Goal: Information Seeking & Learning: Check status

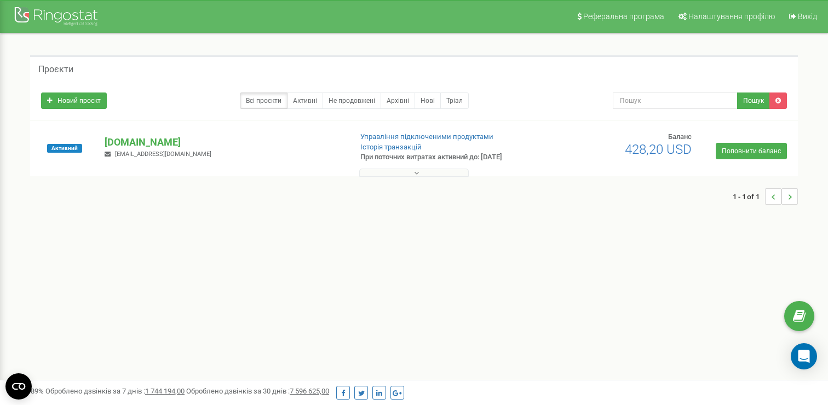
click at [146, 140] on p "[DOMAIN_NAME]" at bounding box center [224, 142] width 238 height 14
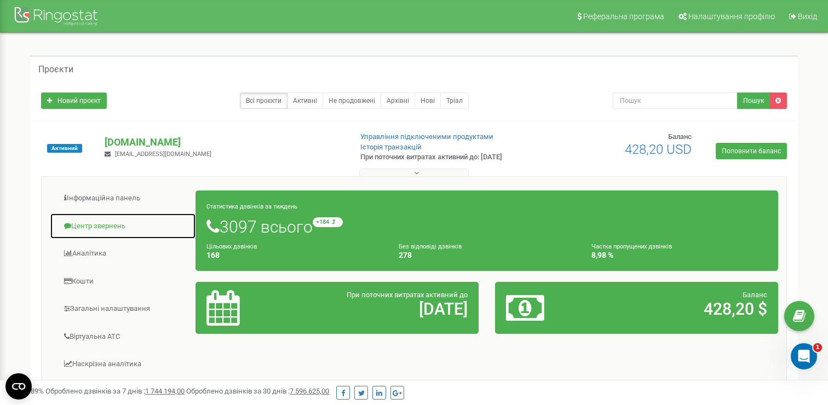
click at [107, 226] on link "Центр звернень" at bounding box center [123, 226] width 146 height 27
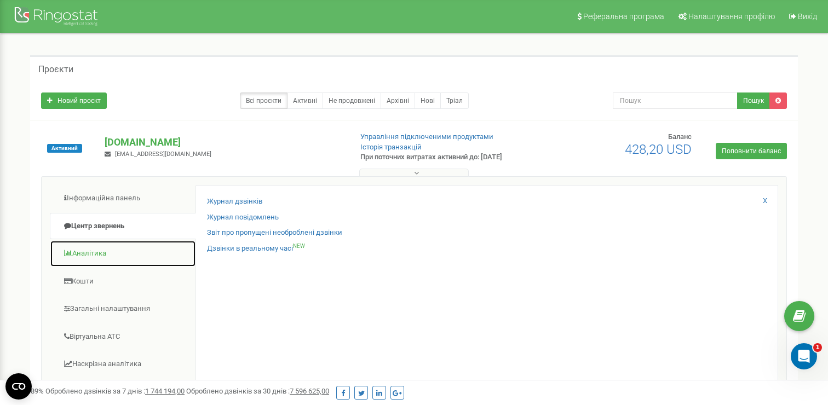
click at [97, 248] on link "Аналiтика" at bounding box center [123, 253] width 146 height 27
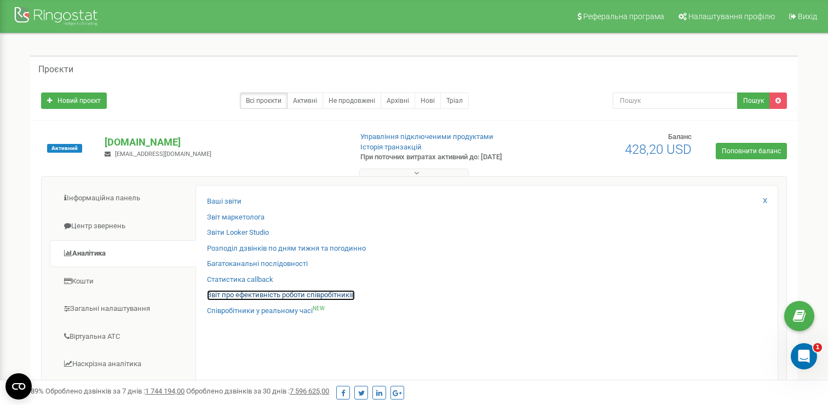
click at [217, 293] on link "Звіт про ефективність роботи співробітників" at bounding box center [281, 295] width 148 height 10
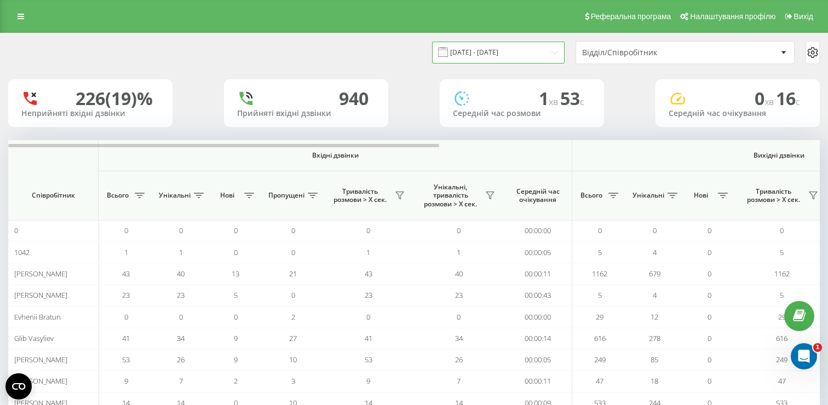
click at [536, 53] on input "[DATE] - [DATE]" at bounding box center [498, 52] width 132 height 21
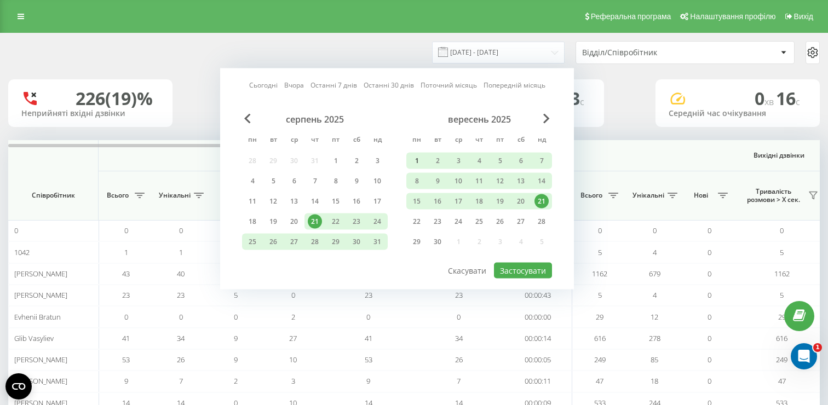
click at [413, 161] on div "1" at bounding box center [416, 161] width 14 height 14
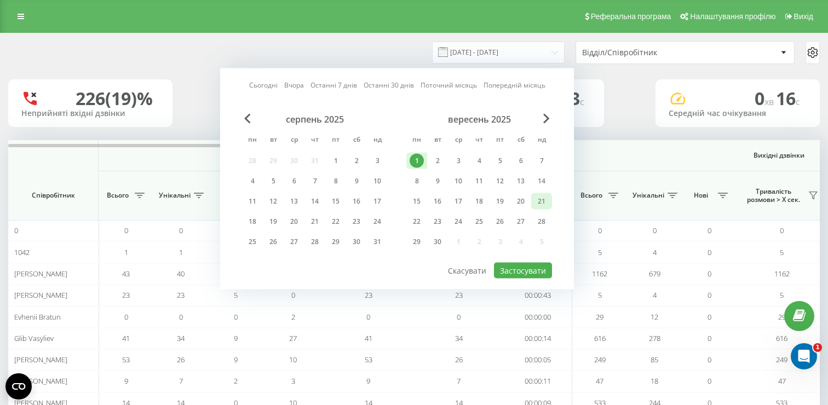
click at [537, 197] on div "21" at bounding box center [541, 201] width 14 height 14
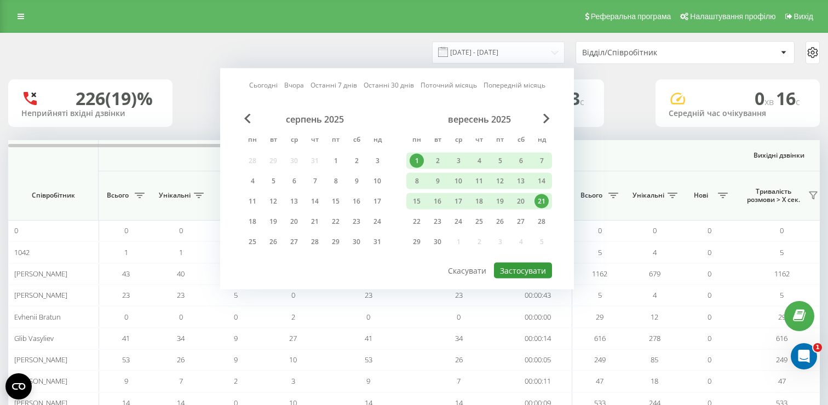
click at [512, 267] on button "Застосувати" at bounding box center [523, 271] width 58 height 16
type input "[DATE] - [DATE]"
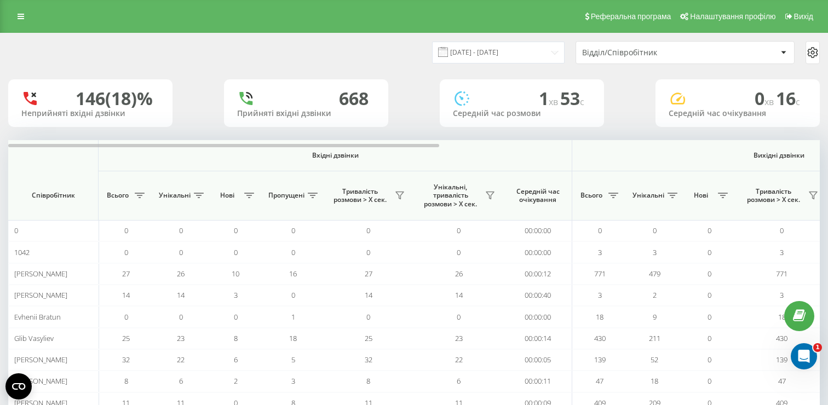
click at [651, 48] on div "Відділ/Співробітник" at bounding box center [647, 52] width 131 height 9
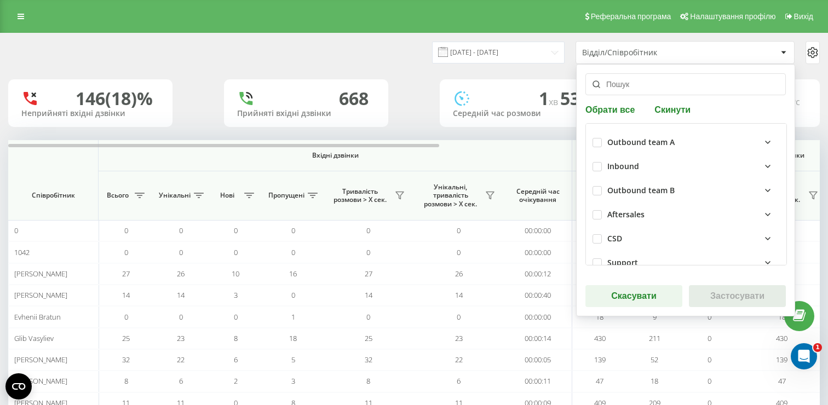
click at [651, 48] on div "Відділ/Співробітник" at bounding box center [647, 52] width 131 height 9
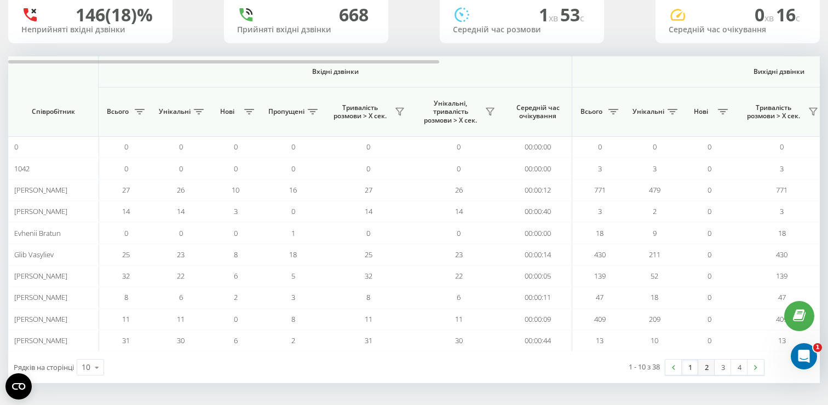
click at [708, 367] on link "2" at bounding box center [706, 367] width 16 height 15
click at [716, 367] on link "3" at bounding box center [722, 367] width 16 height 15
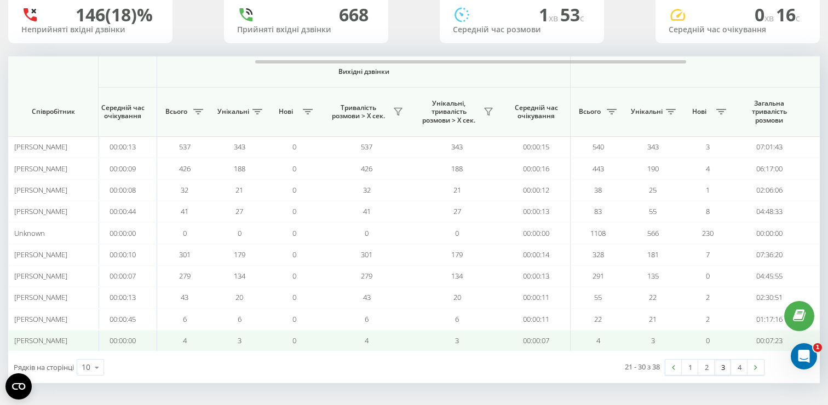
scroll to position [0, 439]
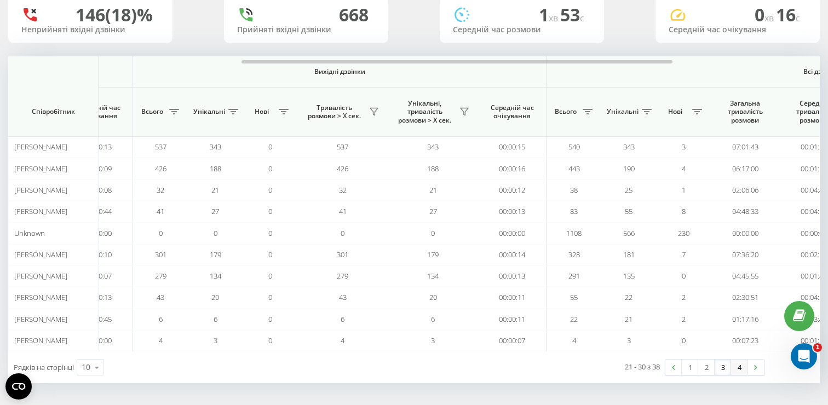
click at [735, 366] on link "4" at bounding box center [739, 367] width 16 height 15
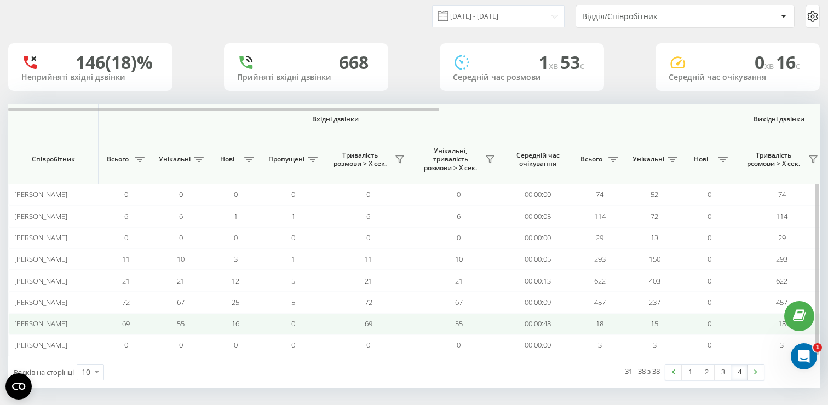
scroll to position [41, 0]
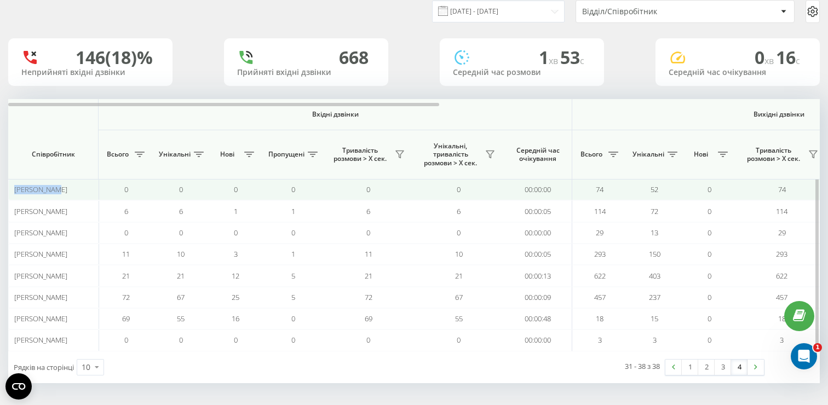
drag, startPoint x: 14, startPoint y: 189, endPoint x: 69, endPoint y: 187, distance: 55.3
click at [69, 187] on div "[PERSON_NAME]" at bounding box center [53, 189] width 79 height 9
copy span "[PERSON_NAME]"
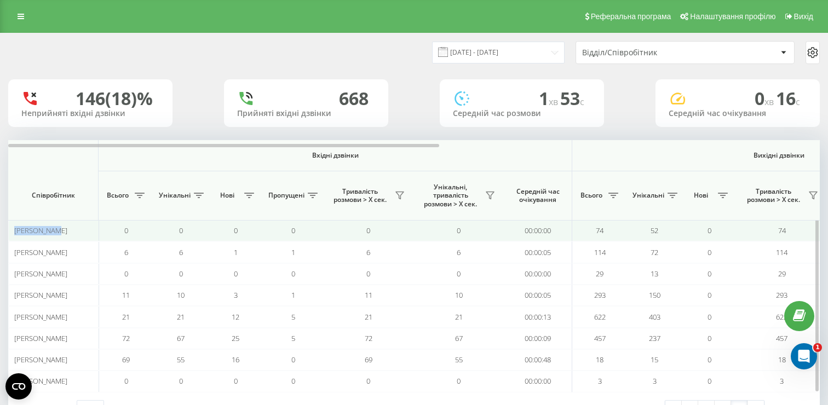
scroll to position [0, 8]
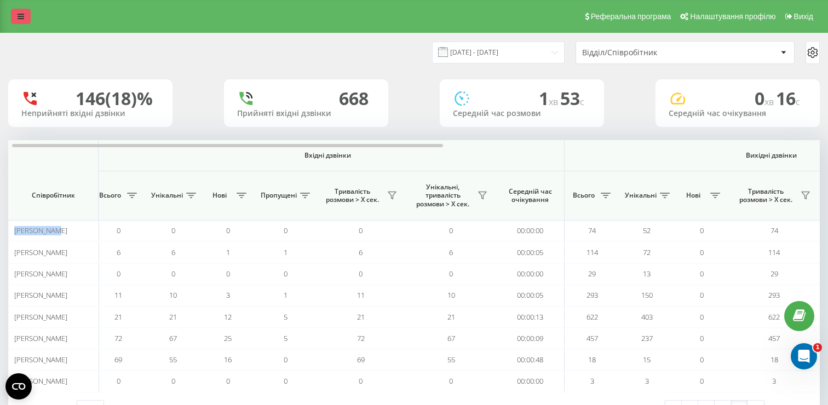
click at [27, 15] on link at bounding box center [21, 16] width 20 height 15
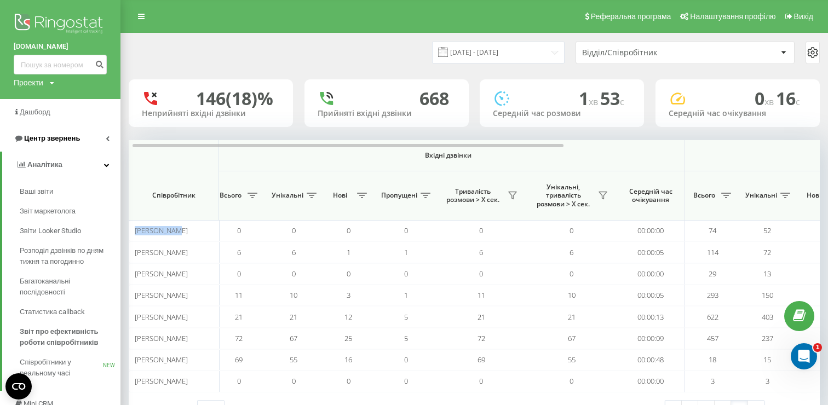
click at [84, 138] on link "Центр звернень" at bounding box center [60, 138] width 120 height 26
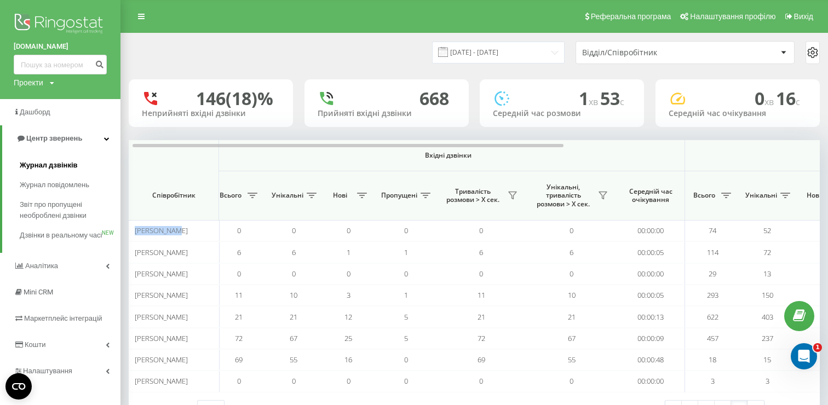
click at [59, 163] on span "Журнал дзвінків" at bounding box center [49, 165] width 58 height 11
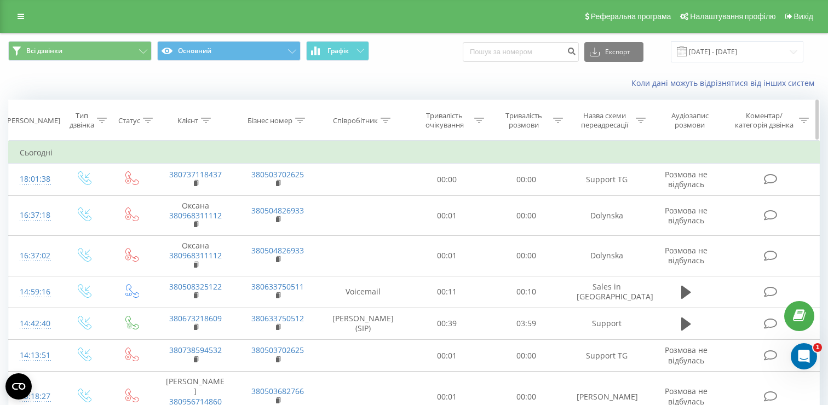
click at [281, 119] on div "Бізнес номер" at bounding box center [269, 120] width 45 height 9
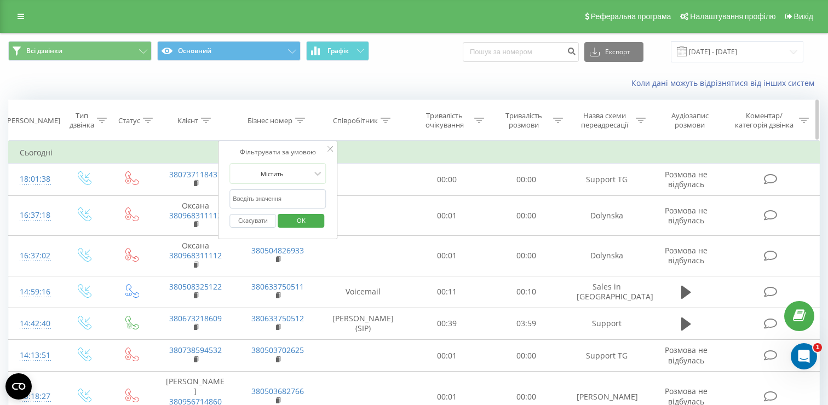
click at [347, 118] on div "Співробітник" at bounding box center [355, 120] width 45 height 9
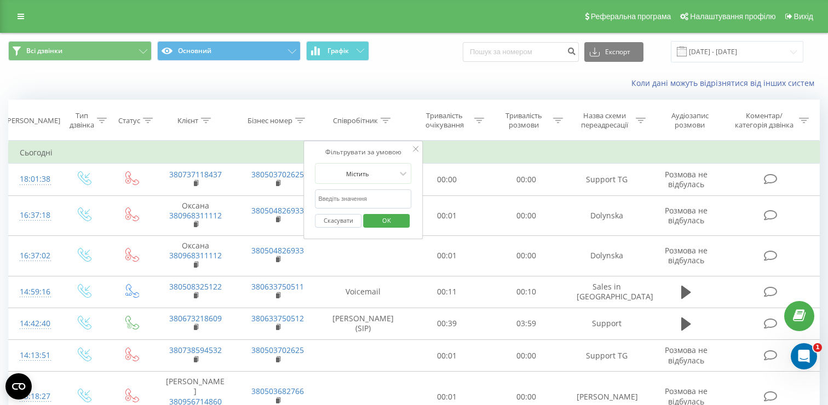
click at [357, 200] on input "text" at bounding box center [363, 198] width 96 height 19
paste input "[PERSON_NAME]"
type input "[PERSON_NAME]"
click at [375, 222] on span "OK" at bounding box center [386, 220] width 31 height 17
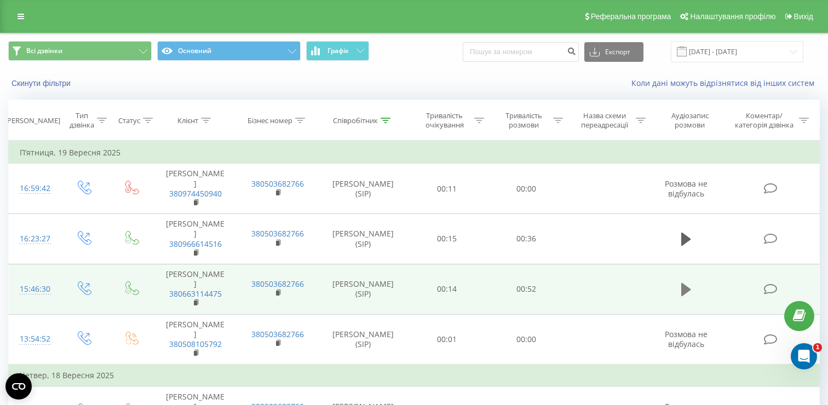
click at [686, 282] on icon at bounding box center [686, 289] width 10 height 15
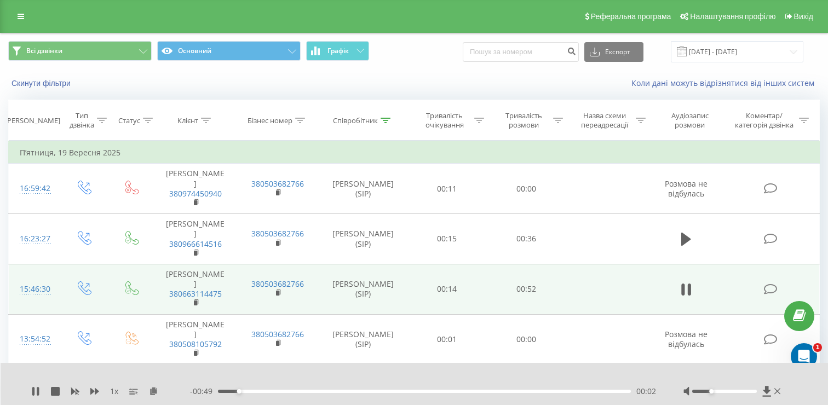
drag, startPoint x: 703, startPoint y: 391, endPoint x: 710, endPoint y: 389, distance: 7.8
click at [710, 390] on div at bounding box center [724, 391] width 64 height 3
click at [716, 391] on div at bounding box center [724, 391] width 64 height 3
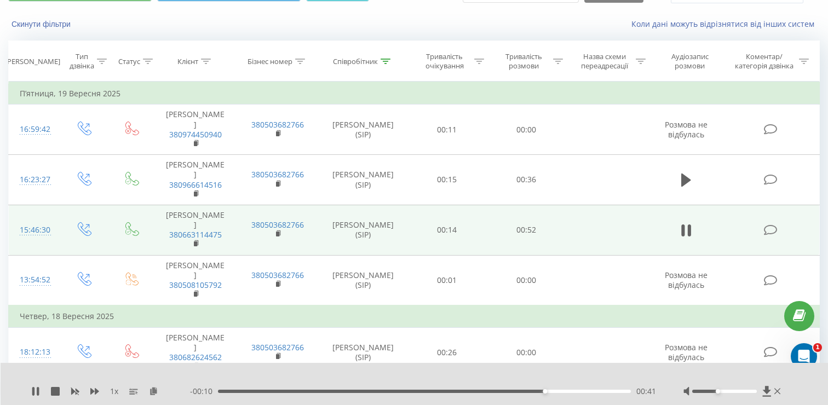
scroll to position [66, 0]
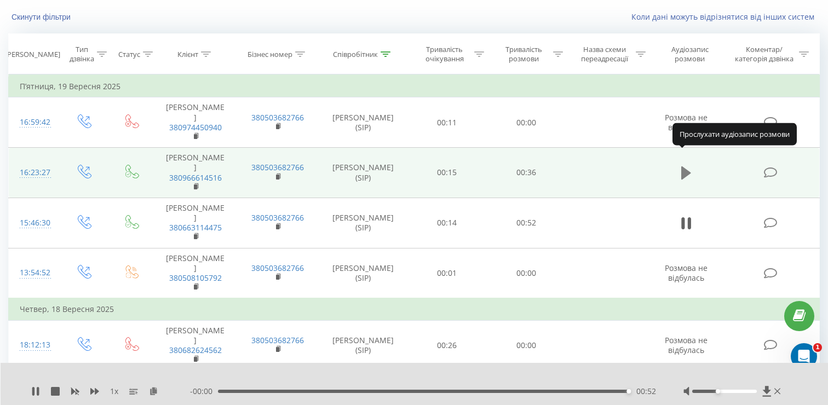
click at [684, 166] on icon at bounding box center [686, 172] width 10 height 13
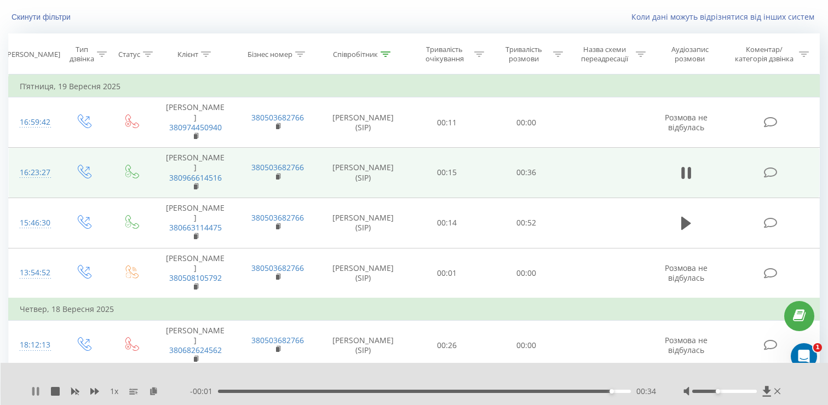
click at [32, 394] on icon at bounding box center [33, 391] width 2 height 9
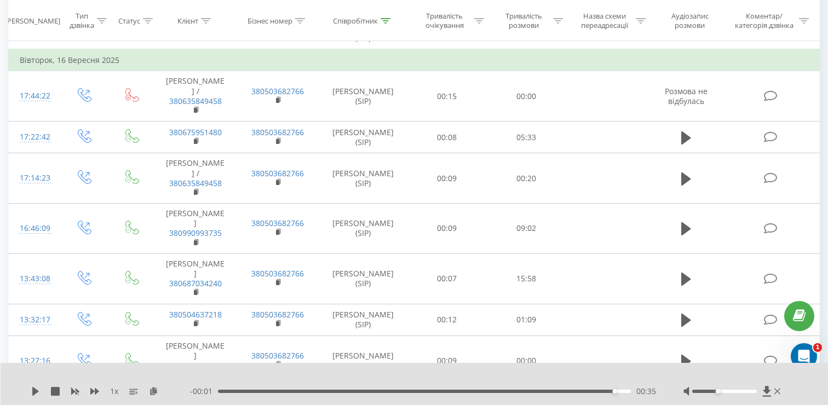
scroll to position [573, 0]
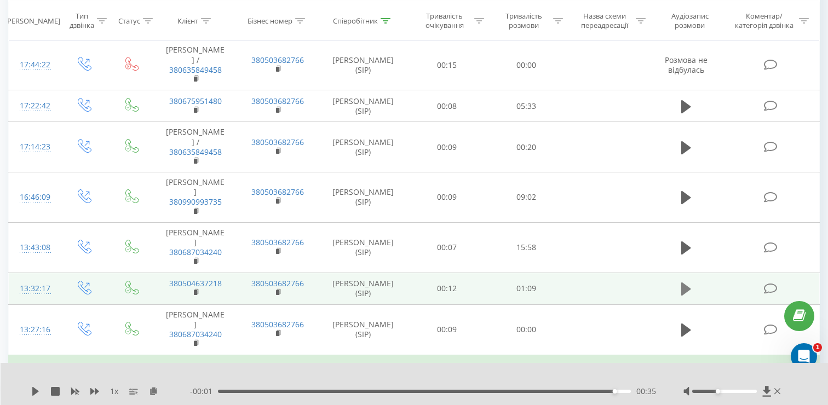
click at [687, 282] on icon at bounding box center [686, 288] width 10 height 13
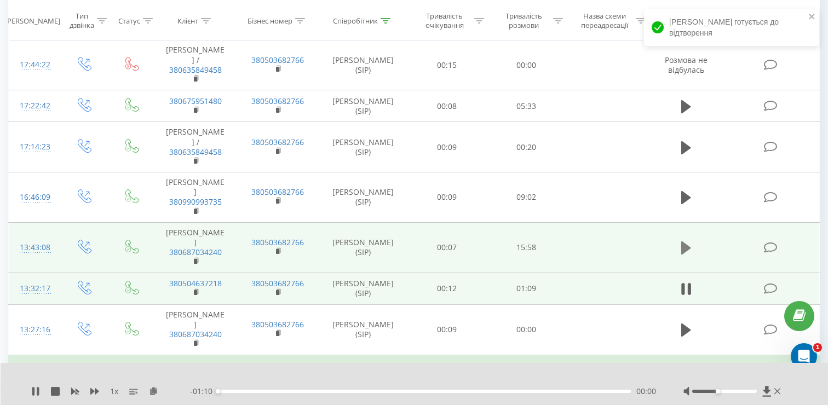
click at [683, 241] on icon at bounding box center [686, 247] width 10 height 13
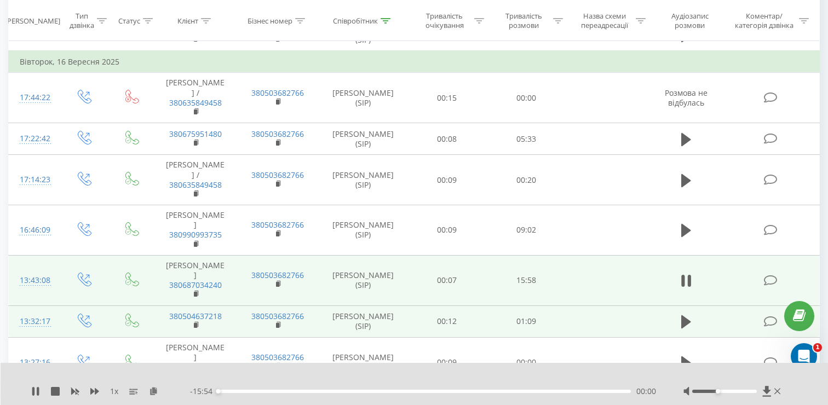
scroll to position [540, 0]
